Goal: Task Accomplishment & Management: Manage account settings

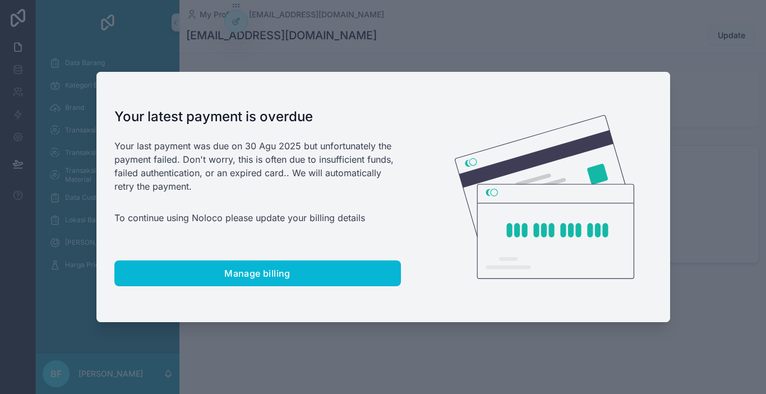
click at [437, 30] on div at bounding box center [383, 197] width 766 height 394
click at [677, 43] on div at bounding box center [383, 197] width 766 height 394
click at [665, 35] on div at bounding box center [383, 197] width 766 height 394
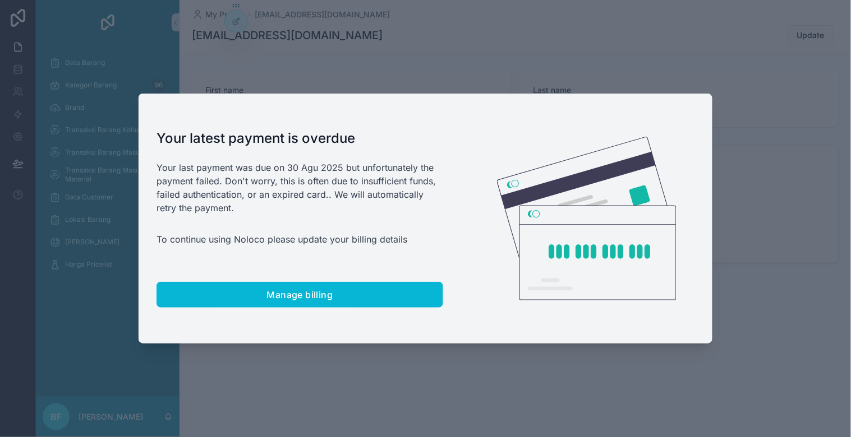
click at [404, 30] on div at bounding box center [425, 218] width 851 height 437
click at [430, 52] on div at bounding box center [425, 218] width 851 height 437
click at [300, 351] on div at bounding box center [425, 218] width 851 height 437
click at [776, 0] on div at bounding box center [425, 218] width 851 height 437
click at [568, 63] on div at bounding box center [425, 218] width 851 height 437
